Goal: Check status: Check status

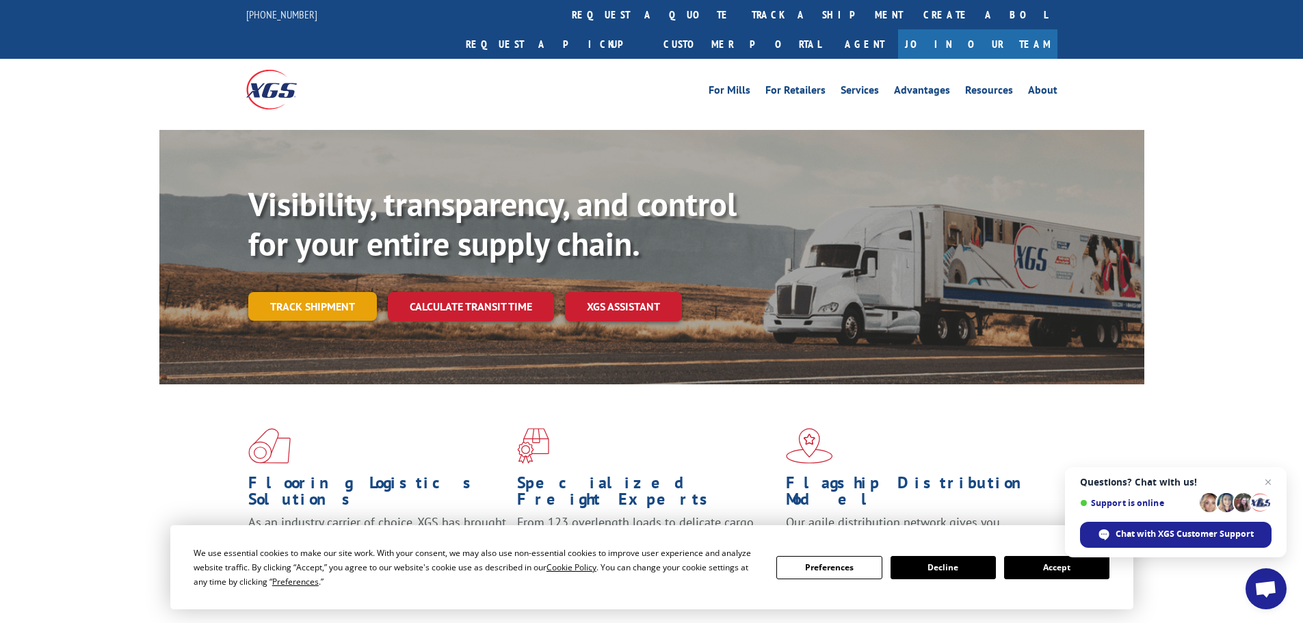
click at [326, 292] on link "Track shipment" at bounding box center [312, 306] width 129 height 29
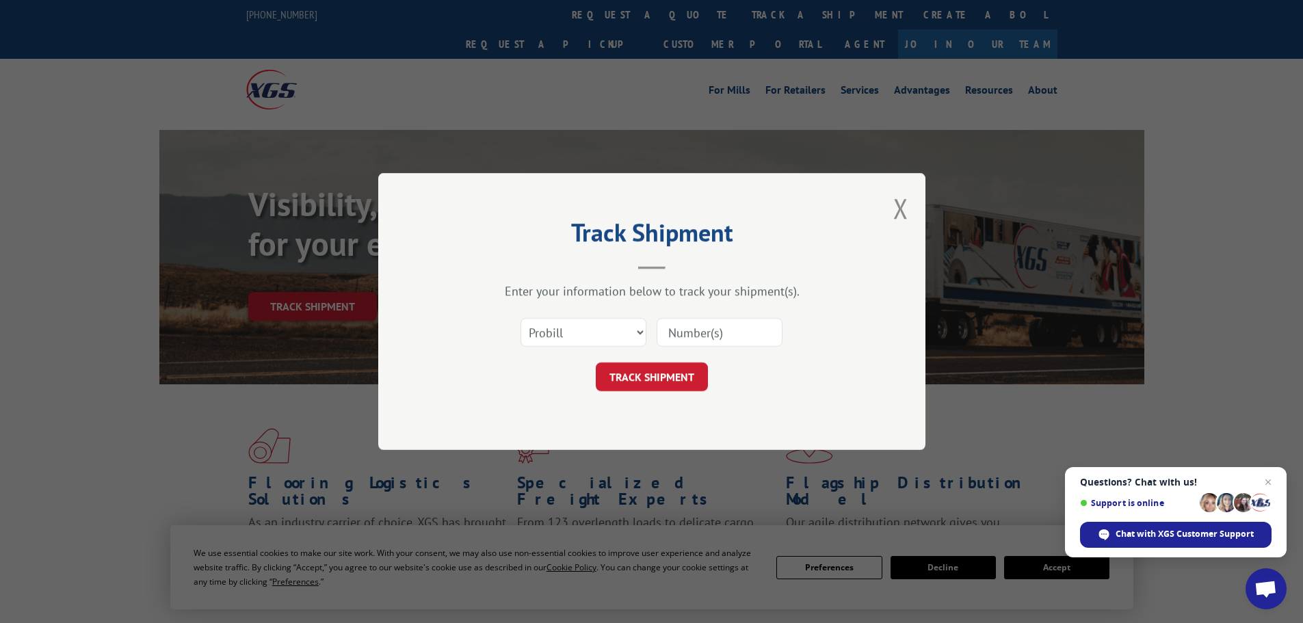
click at [689, 335] on input at bounding box center [720, 332] width 126 height 29
click at [541, 334] on select "Select category... Probill BOL PO" at bounding box center [584, 332] width 126 height 29
select select "po"
click at [521, 318] on select "Select category... Probill BOL PO" at bounding box center [584, 332] width 126 height 29
click at [677, 341] on input at bounding box center [720, 332] width 126 height 29
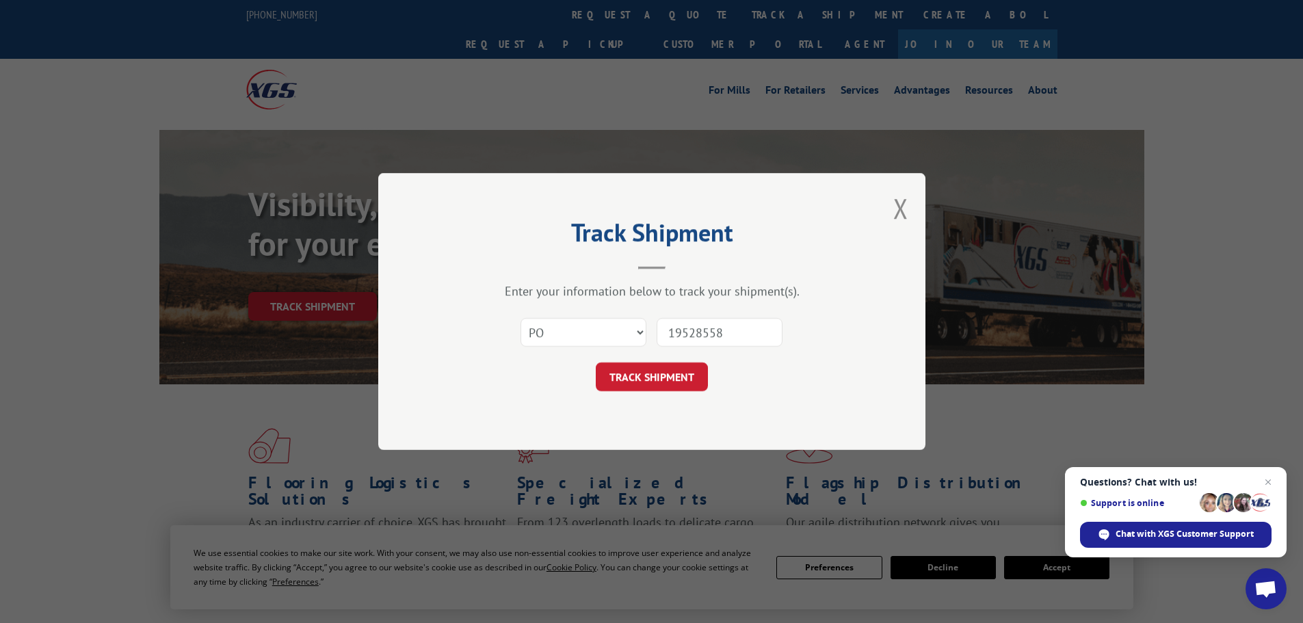
type input "19528558"
click at [596, 363] on button "TRACK SHIPMENT" at bounding box center [652, 377] width 112 height 29
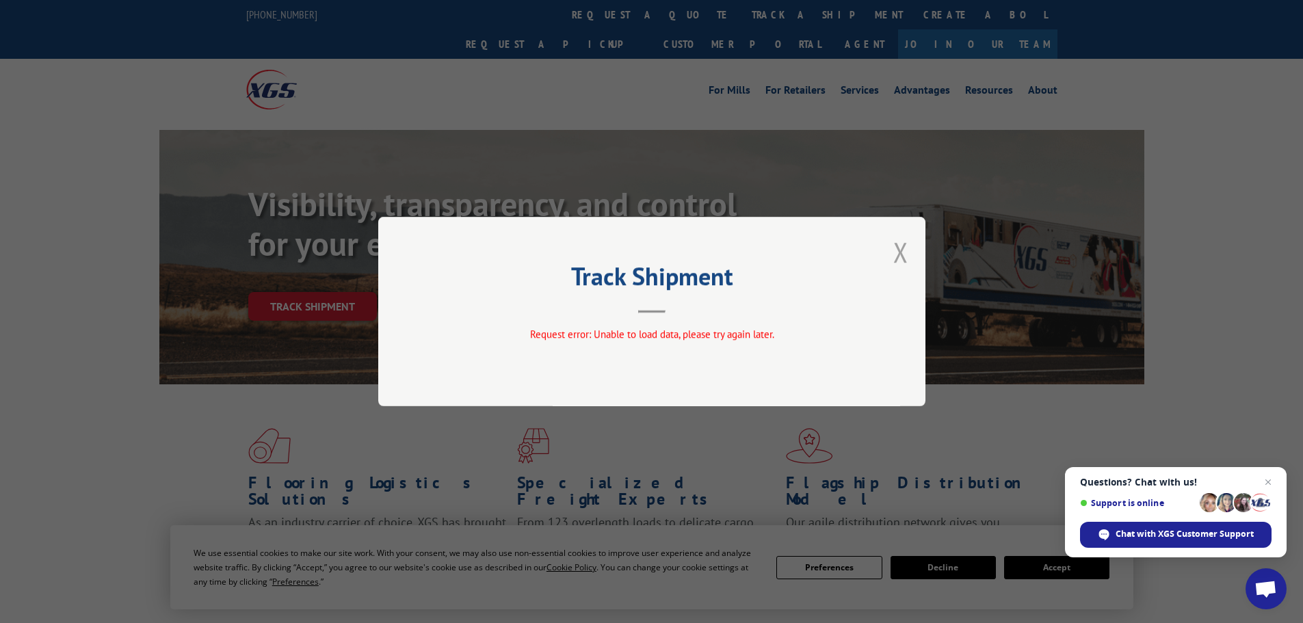
click at [902, 257] on button "Close modal" at bounding box center [900, 252] width 15 height 36
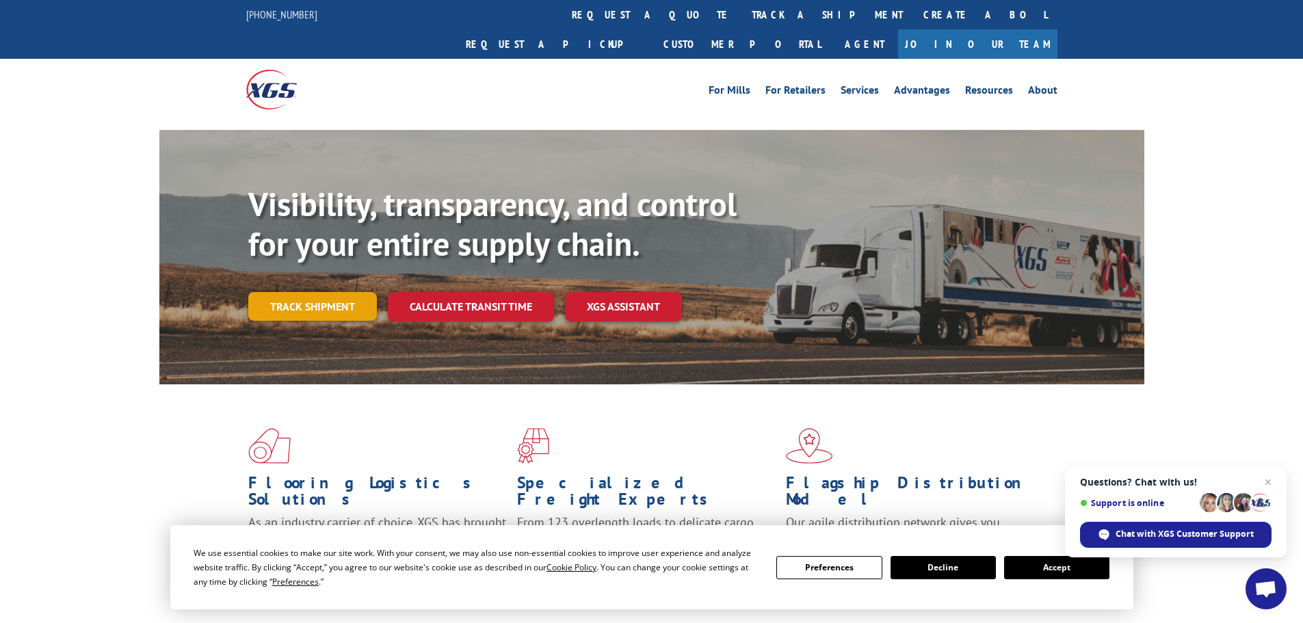
click at [317, 292] on link "Track shipment" at bounding box center [312, 306] width 129 height 29
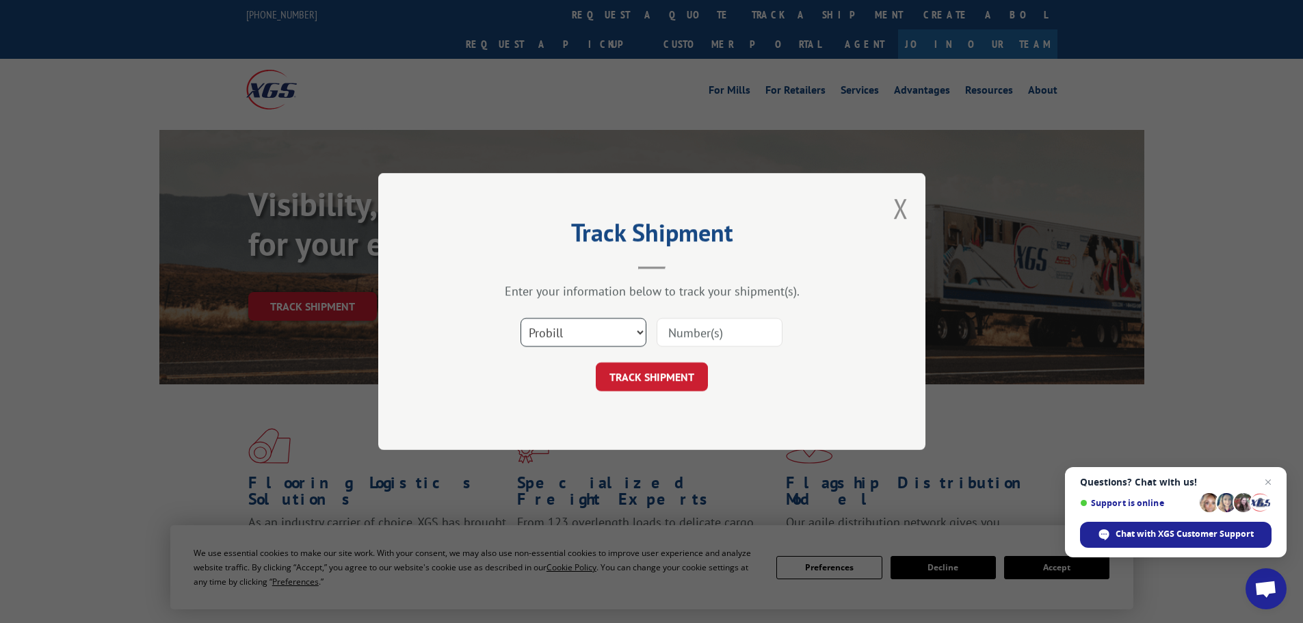
drag, startPoint x: 589, startPoint y: 334, endPoint x: 586, endPoint y: 343, distance: 10.2
click at [588, 334] on select "Select category... Probill BOL PO" at bounding box center [584, 332] width 126 height 29
select select "po"
click at [521, 318] on select "Select category... Probill BOL PO" at bounding box center [584, 332] width 126 height 29
click at [678, 335] on input at bounding box center [720, 332] width 126 height 29
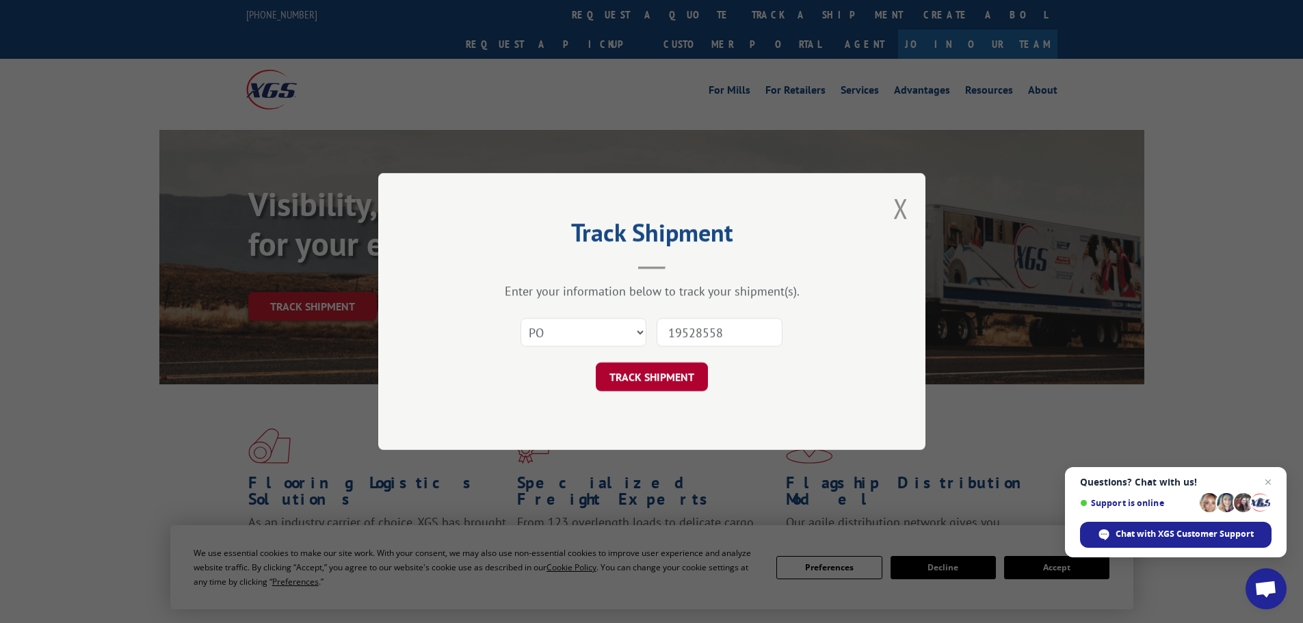
type input "19528558"
click at [661, 378] on button "TRACK SHIPMENT" at bounding box center [652, 377] width 112 height 29
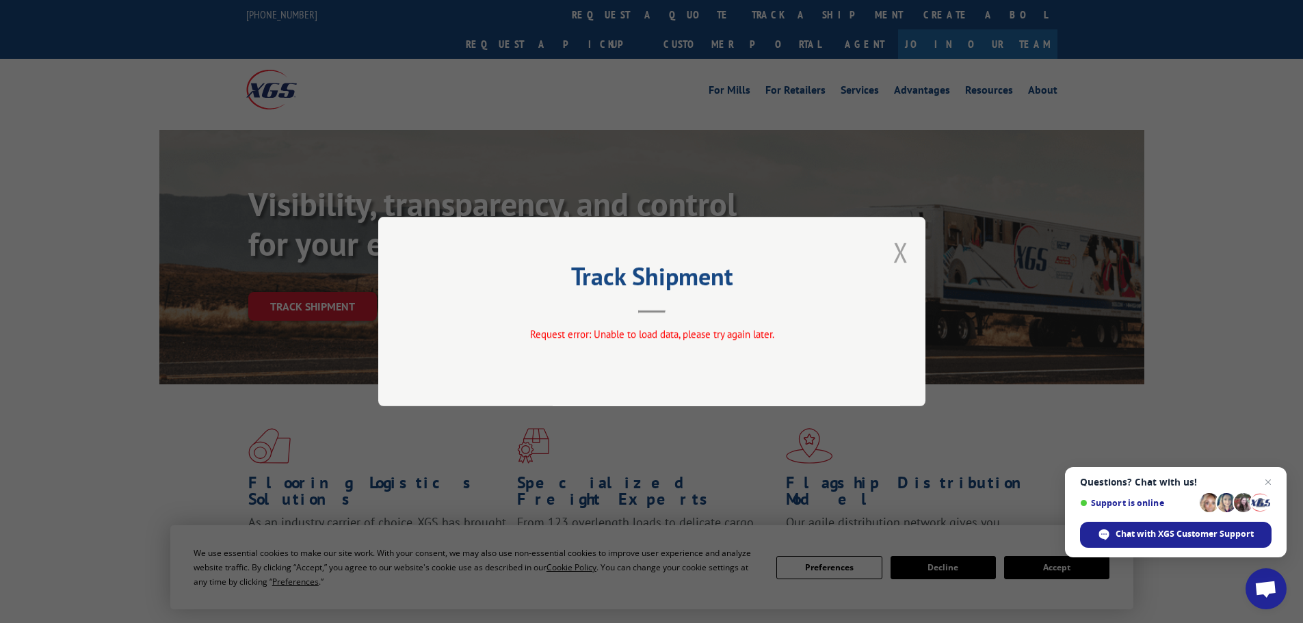
click at [895, 243] on button "Close modal" at bounding box center [900, 252] width 15 height 36
